Goal: Task Accomplishment & Management: Manage account settings

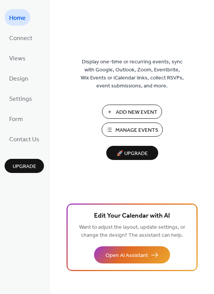
click at [121, 127] on span "Manage Events" at bounding box center [136, 130] width 43 height 8
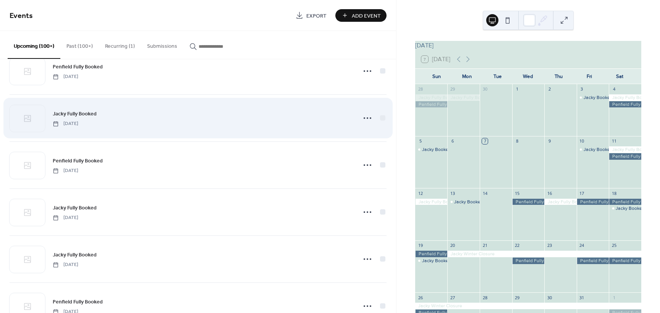
scroll to position [5053, 0]
click at [363, 118] on icon at bounding box center [367, 116] width 12 height 12
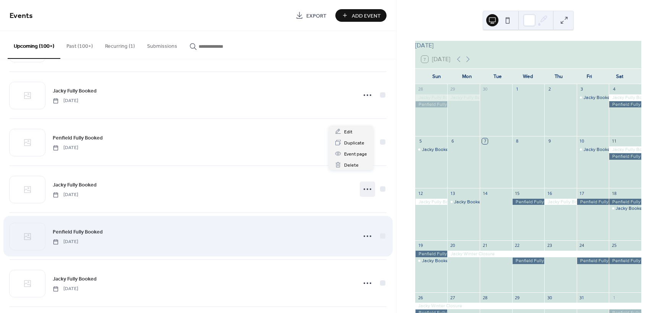
scroll to position [4977, 0]
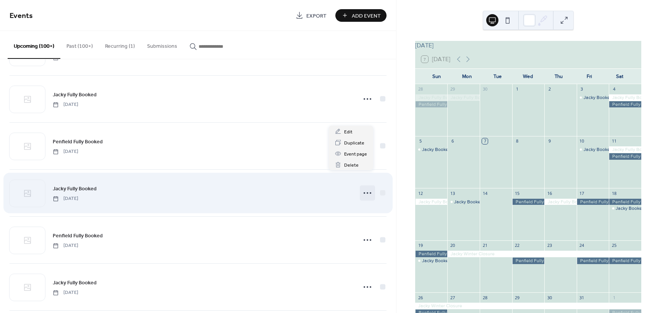
click at [365, 193] on icon at bounding box center [367, 193] width 12 height 12
click at [367, 193] on circle at bounding box center [368, 193] width 2 height 2
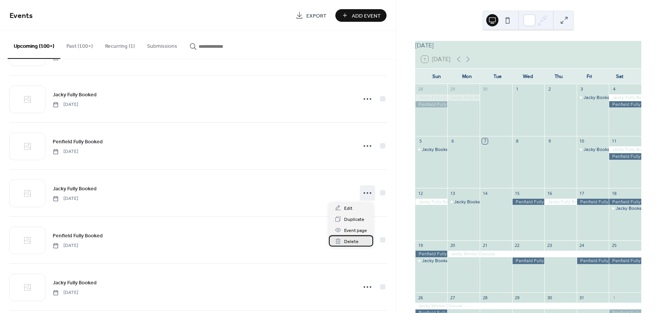
click at [346, 238] on span "Delete" at bounding box center [351, 242] width 15 height 8
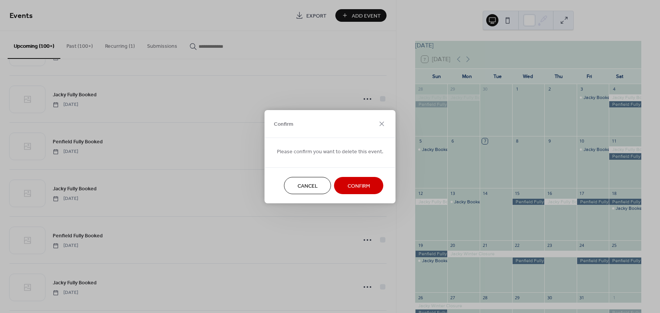
click at [357, 184] on span "Confirm" at bounding box center [359, 186] width 23 height 8
